Goal: Complete application form: Complete application form

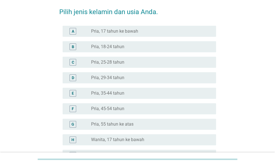
scroll to position [111, 0]
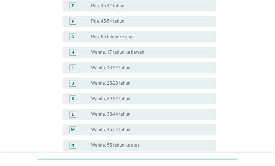
click at [121, 117] on label "Wanita, 35-44 tahun" at bounding box center [110, 115] width 39 height 6
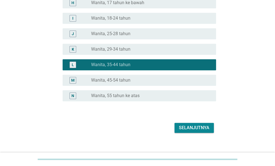
scroll to position [167, 0]
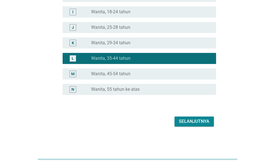
click at [189, 123] on div "Selanjutnya" at bounding box center [194, 121] width 31 height 7
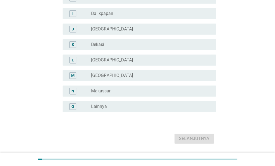
scroll to position [166, 0]
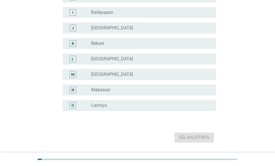
click at [117, 109] on div "O radio_button_unchecked Lainnya" at bounding box center [140, 105] width 154 height 11
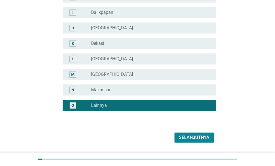
click at [186, 136] on div "Selanjutnya" at bounding box center [194, 137] width 31 height 7
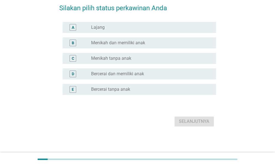
scroll to position [0, 0]
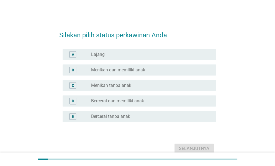
click at [113, 75] on div "B radio_button_unchecked Menikah dan memiliki anak" at bounding box center [140, 70] width 154 height 11
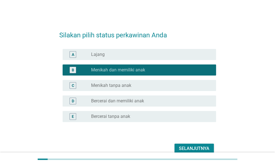
click at [183, 143] on div "Selanjutnya" at bounding box center [137, 148] width 157 height 13
click at [184, 145] on button "Selanjutnya" at bounding box center [194, 149] width 39 height 10
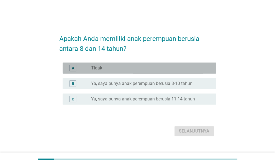
click at [115, 65] on div "radio_button_unchecked Tidak" at bounding box center [149, 68] width 116 height 6
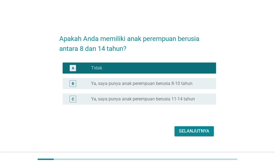
click at [195, 139] on div "Apakah Anda memiliki anak perempuan berusia antara 8 dan 14 tahun? A radio_butt…" at bounding box center [138, 83] width 166 height 119
click at [199, 128] on div "Selanjutnya" at bounding box center [194, 131] width 31 height 7
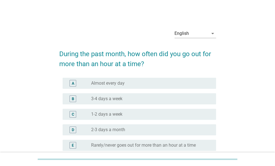
click at [135, 117] on div "radio_button_unchecked 1-2 days a week" at bounding box center [149, 115] width 116 height 6
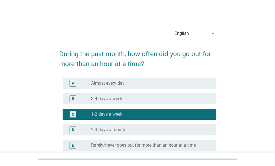
scroll to position [56, 0]
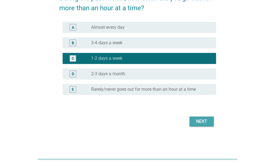
click at [203, 120] on div "Next" at bounding box center [202, 121] width 16 height 7
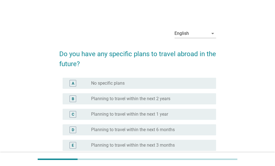
scroll to position [28, 0]
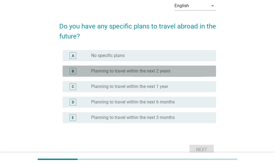
click at [158, 73] on label "Planning to travel within the next 2 years" at bounding box center [130, 71] width 79 height 6
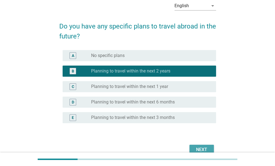
click at [201, 147] on div "Next" at bounding box center [202, 150] width 16 height 7
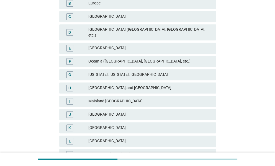
scroll to position [111, 0]
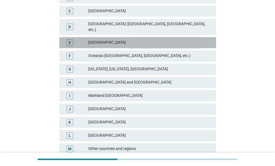
click at [113, 39] on div "Southeast Asia" at bounding box center [149, 42] width 123 height 7
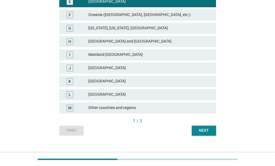
scroll to position [154, 0]
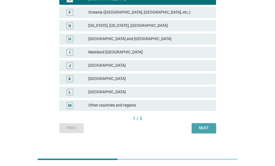
click at [207, 125] on div "Next" at bounding box center [204, 128] width 16 height 6
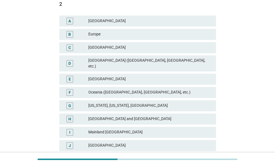
scroll to position [83, 0]
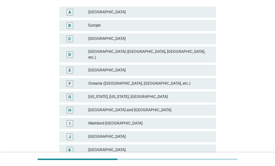
click at [124, 67] on div "Southeast Asia" at bounding box center [149, 70] width 123 height 7
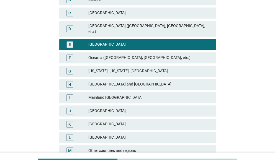
scroll to position [154, 0]
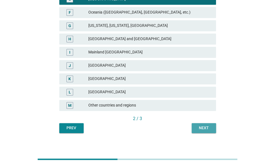
click at [204, 125] on div "Next" at bounding box center [204, 128] width 16 height 6
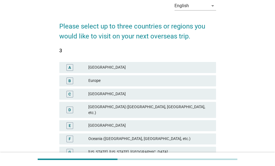
scroll to position [111, 0]
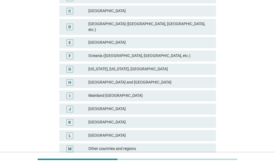
click at [123, 119] on div "Japan" at bounding box center [149, 122] width 123 height 7
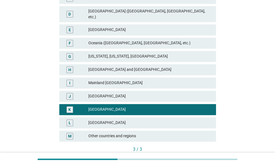
scroll to position [154, 0]
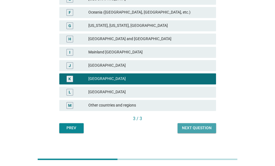
click at [196, 126] on button "Next question" at bounding box center [197, 128] width 39 height 10
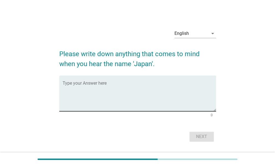
click at [157, 96] on textarea "Type your Answer here" at bounding box center [140, 96] width 154 height 29
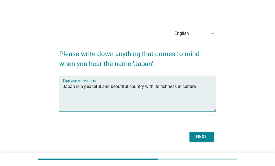
type textarea "Japan is a peaceful and beautiful country with its richness in culture"
click at [213, 133] on button "Next" at bounding box center [202, 137] width 24 height 10
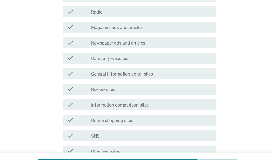
scroll to position [139, 0]
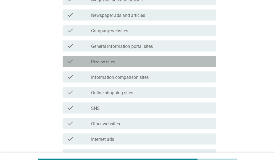
click at [136, 62] on div "check_box_outline_blank Review sites" at bounding box center [151, 61] width 121 height 7
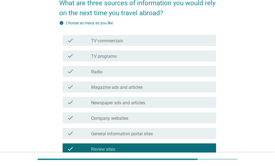
scroll to position [0, 0]
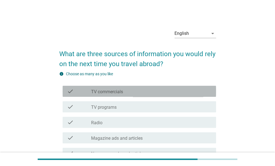
click at [128, 89] on div "check_box_outline_blank TV commercials" at bounding box center [151, 91] width 121 height 7
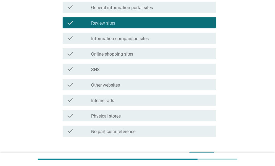
scroll to position [213, 0]
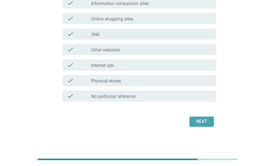
click at [196, 118] on div "Next" at bounding box center [202, 121] width 16 height 7
